Goal: Subscribe to service/newsletter

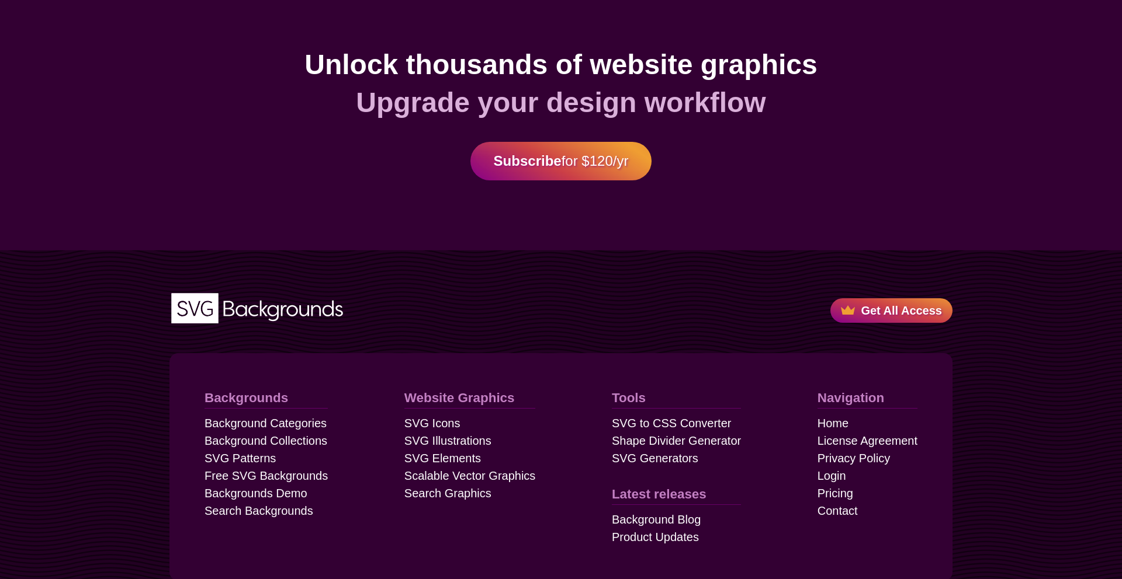
scroll to position [3212, 0]
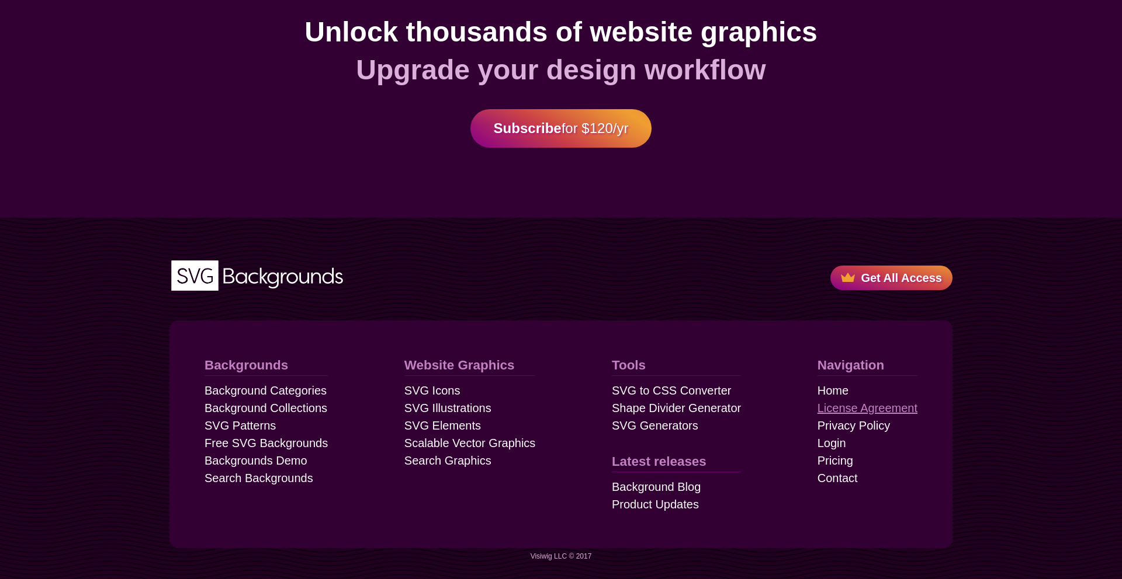
click at [842, 409] on link "License Agreement" at bounding box center [867, 409] width 100 height 18
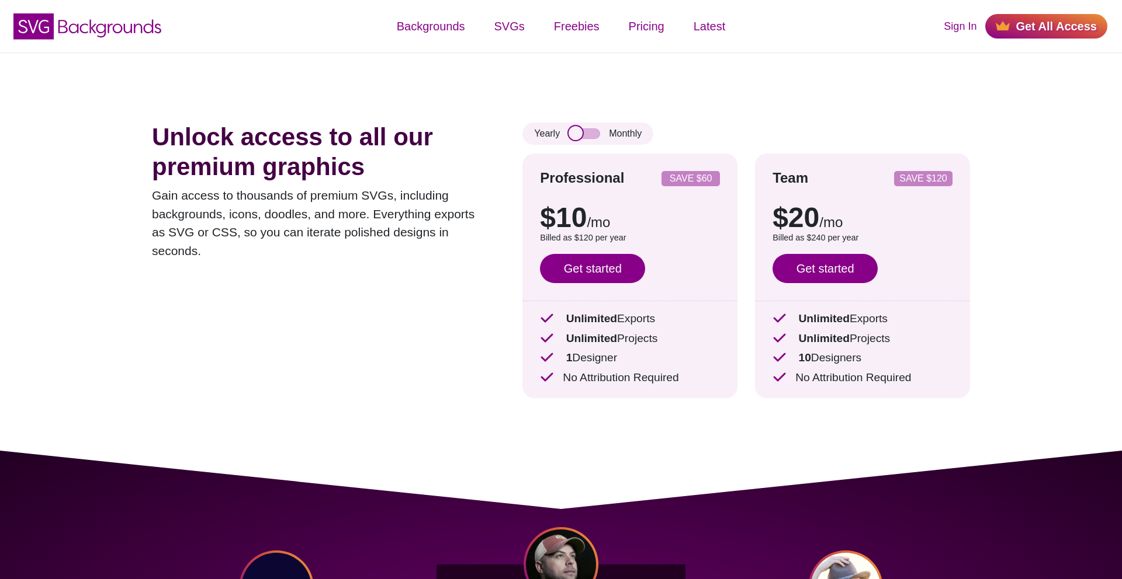
click at [582, 132] on input "checkbox" at bounding box center [584, 134] width 32 height 11
checkbox input "true"
